Goal: Information Seeking & Learning: Learn about a topic

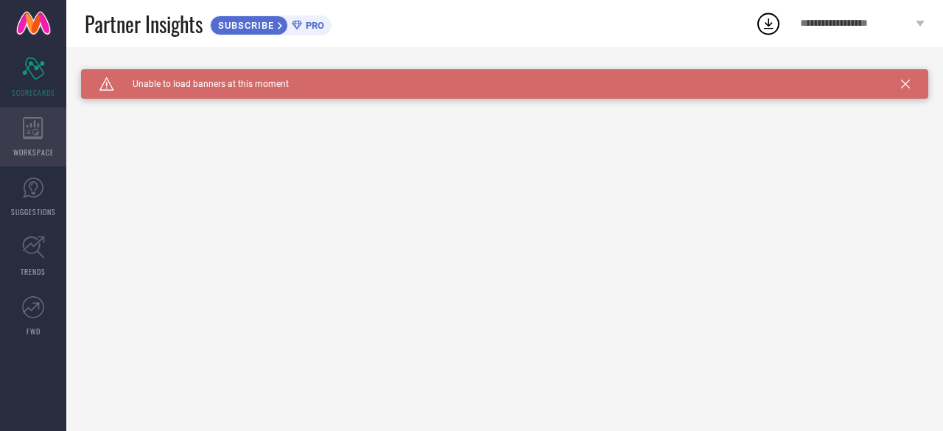
click at [27, 150] on span "WORKSPACE" at bounding box center [33, 152] width 41 height 11
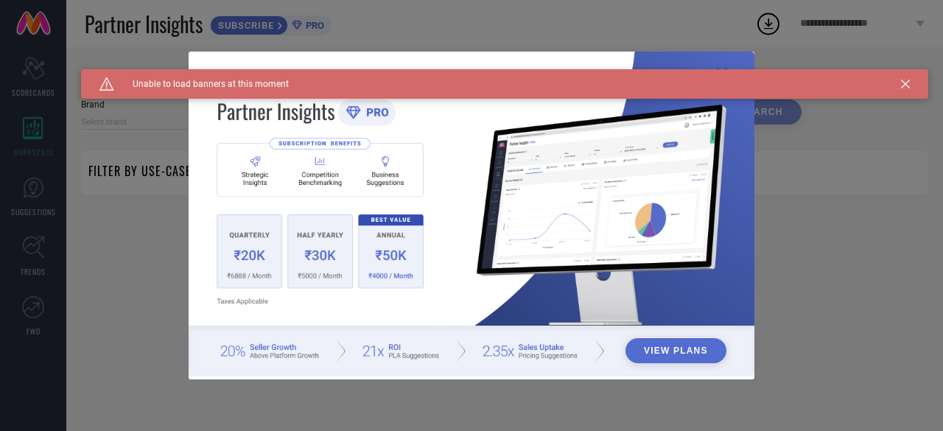
type input "1 STOP FASHION"
type input "All"
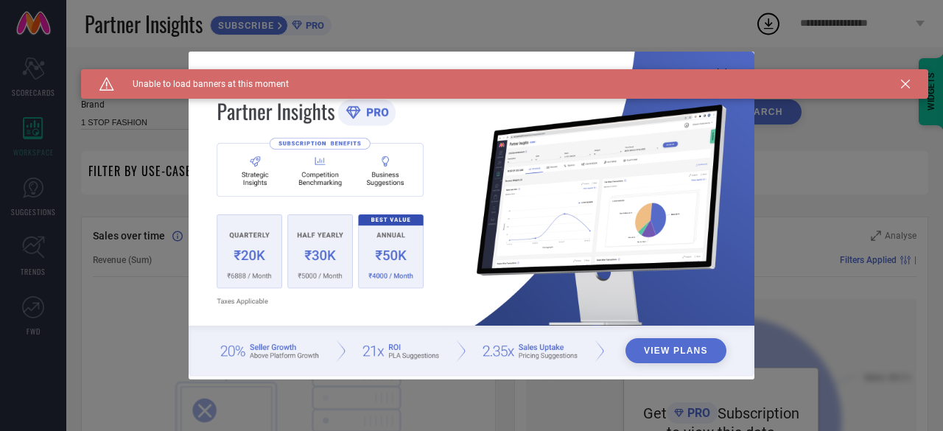
click at [666, 352] on button "View Plans" at bounding box center [675, 350] width 101 height 25
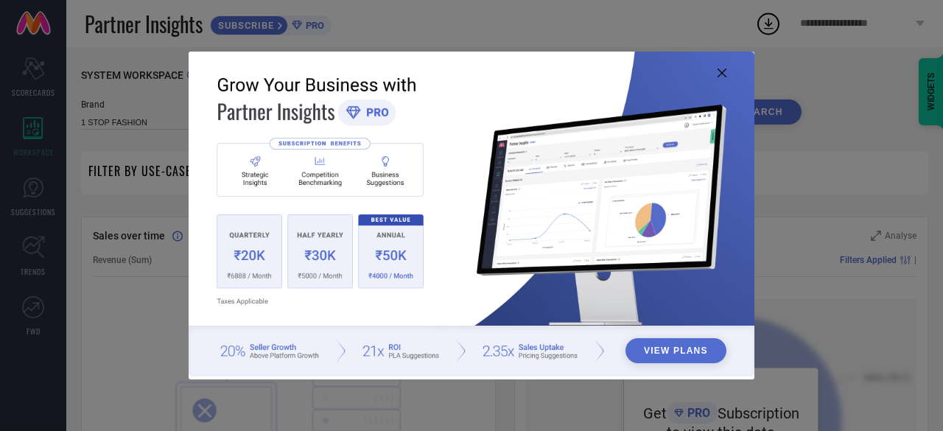
click at [721, 74] on icon at bounding box center [722, 73] width 9 height 9
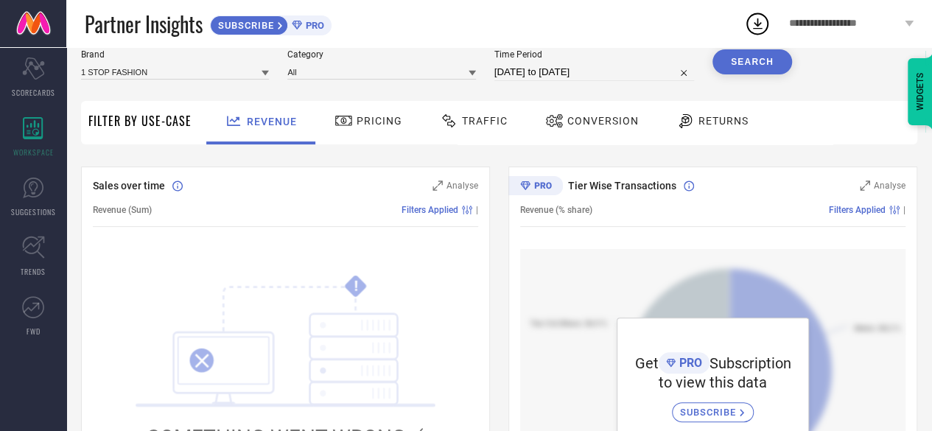
scroll to position [49, 0]
click at [491, 121] on span "Traffic" at bounding box center [485, 122] width 46 height 12
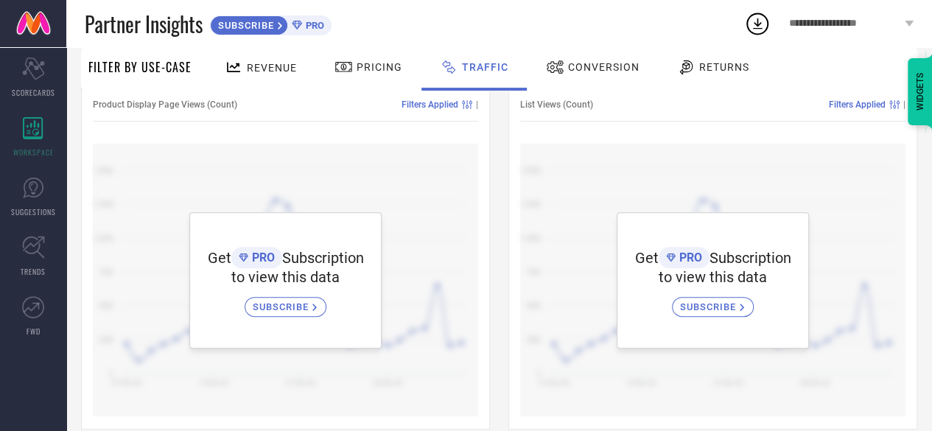
scroll to position [176, 0]
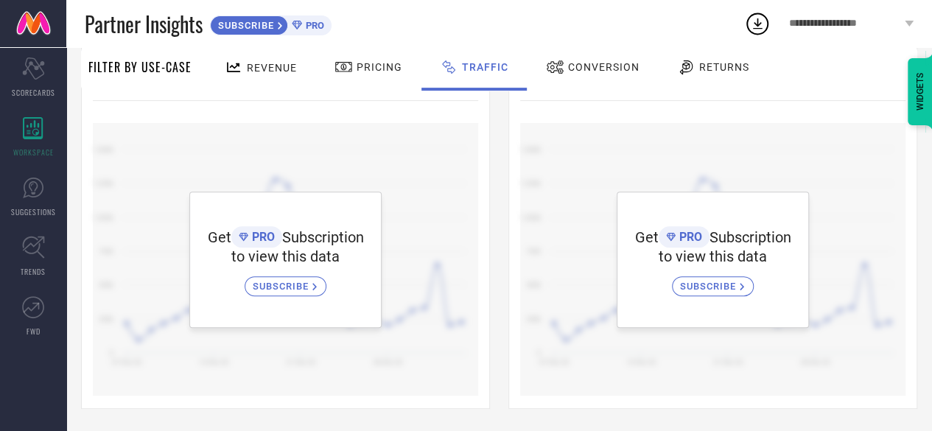
click at [595, 69] on span "Conversion" at bounding box center [603, 67] width 71 height 12
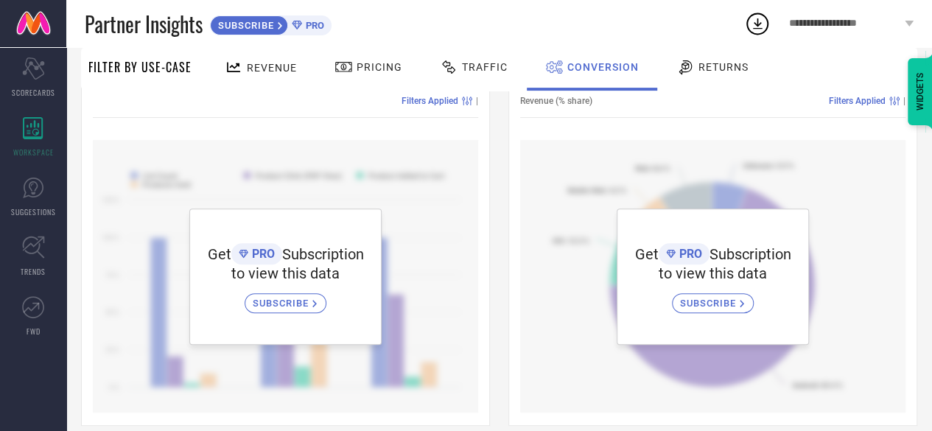
scroll to position [0, 0]
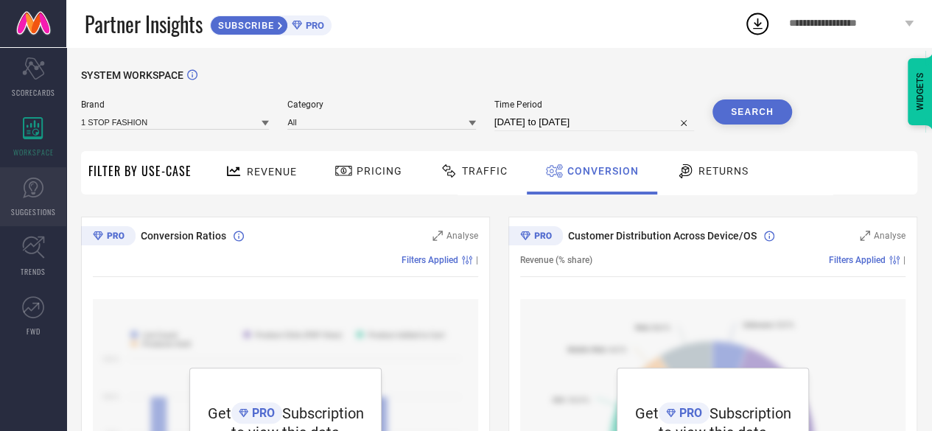
click at [32, 201] on link "SUGGESTIONS" at bounding box center [33, 196] width 66 height 59
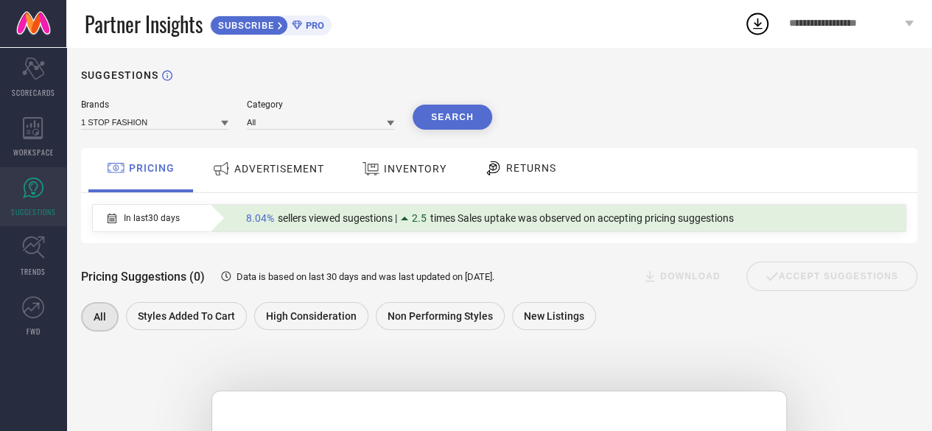
click at [278, 169] on span "ADVERTISEMENT" at bounding box center [279, 169] width 90 height 12
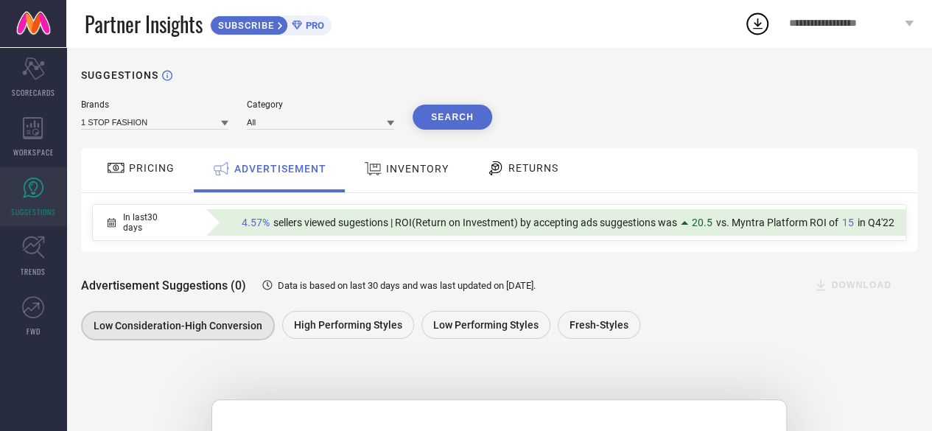
click at [421, 169] on span "INVENTORY" at bounding box center [417, 169] width 63 height 12
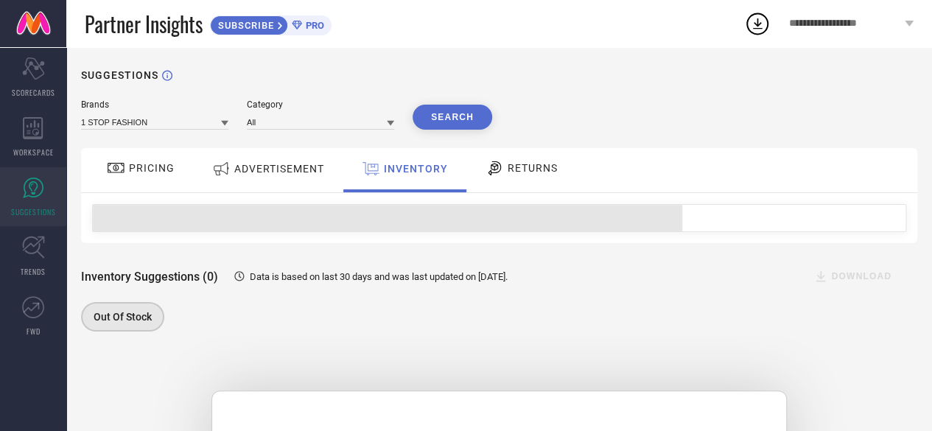
click at [536, 161] on div "RETURNS" at bounding box center [522, 167] width 80 height 25
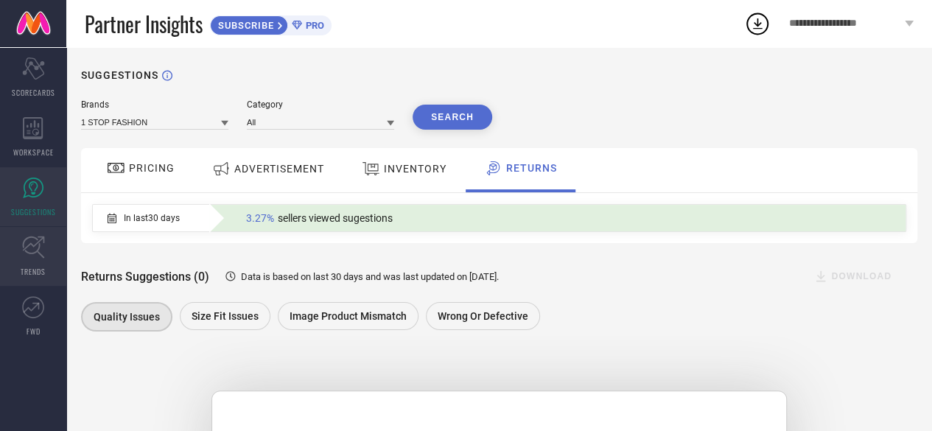
click at [46, 247] on link "TRENDS" at bounding box center [33, 256] width 66 height 59
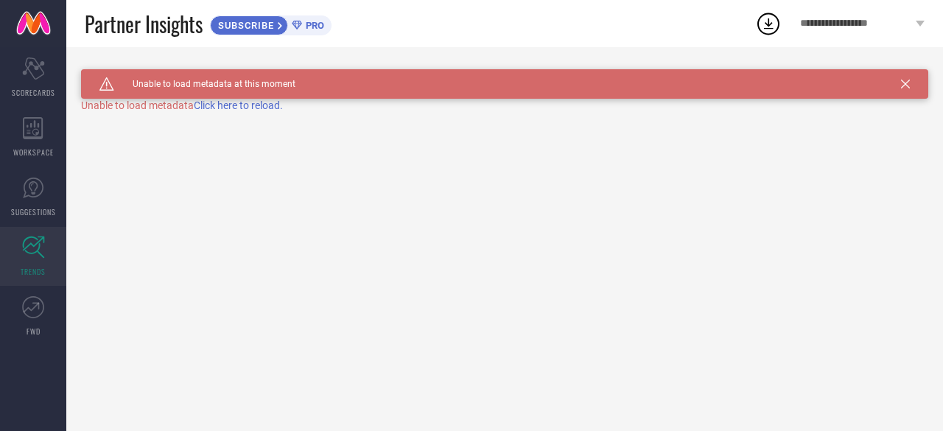
click at [234, 102] on span "Click here to reload." at bounding box center [238, 105] width 89 height 12
click at [44, 297] on link "FWD" at bounding box center [33, 316] width 66 height 59
